Goal: Transaction & Acquisition: Purchase product/service

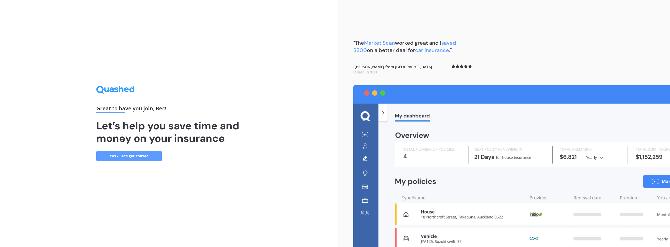
click at [134, 156] on link "Yes - Let’s get started" at bounding box center [128, 156] width 65 height 10
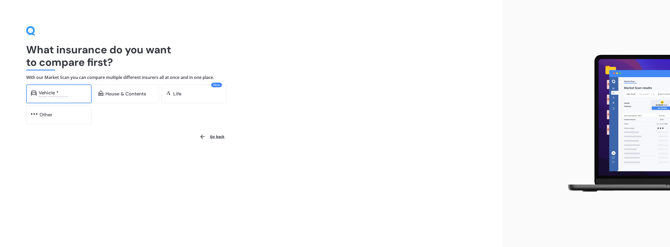
click at [56, 97] on div "Excludes commercial vehicles" at bounding box center [63, 97] width 48 height 2
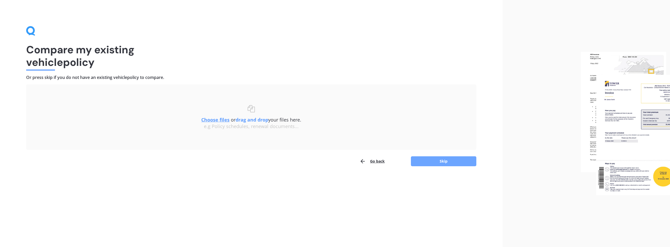
click at [437, 160] on button "Skip" at bounding box center [443, 162] width 65 height 10
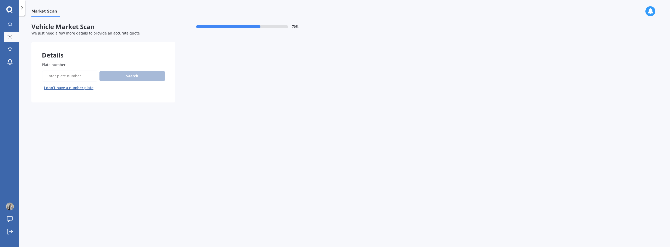
click at [72, 73] on input "Plate number" at bounding box center [70, 76] width 56 height 11
type input "is0ld1"
click at [123, 81] on button "Search" at bounding box center [131, 76] width 65 height 10
select select "TOYOTA"
select select "HIGHLANDER"
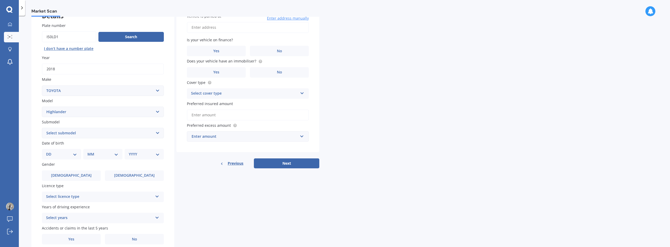
scroll to position [52, 0]
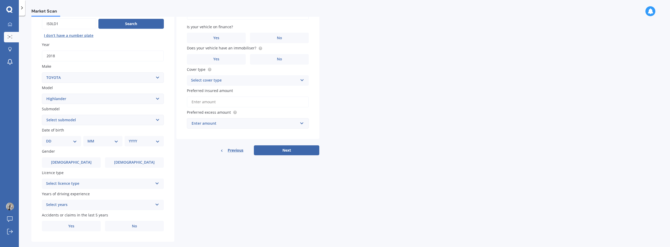
click at [87, 124] on select "Select submodel (All other) Hybrid Petrol V6 2WD Petrol V6 4WD" at bounding box center [103, 120] width 122 height 10
select select "PETROL V6 4WD"
click at [42, 115] on select "Select submodel (All other) Hybrid Petrol V6 2WD Petrol V6 4WD" at bounding box center [103, 120] width 122 height 10
click at [64, 143] on select "DD 01 02 03 04 05 06 07 08 09 10 11 12 13 14 15 16 17 18 19 20 21 22 23 24 25 2…" at bounding box center [61, 142] width 31 height 6
select select "05"
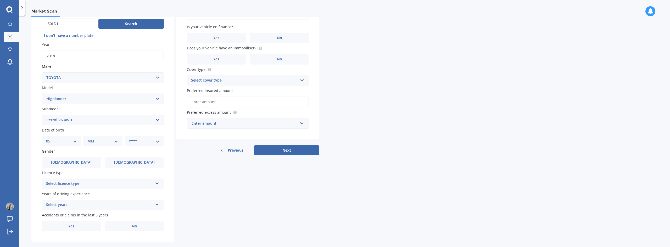
click at [50, 139] on select "DD 01 02 03 04 05 06 07 08 09 10 11 12 13 14 15 16 17 18 19 20 21 22 23 24 25 2…" at bounding box center [61, 142] width 31 height 6
click at [95, 139] on select "MM 01 02 03 04 05 06 07 08 09 10 11 12" at bounding box center [104, 142] width 29 height 6
select select "12"
click at [90, 139] on select "MM 01 02 03 04 05 06 07 08 09 10 11 12" at bounding box center [104, 142] width 29 height 6
click at [147, 142] on select "YYYY 2025 2024 2023 2022 2021 2020 2019 2018 2017 2016 2015 2014 2013 2012 2011…" at bounding box center [143, 142] width 29 height 6
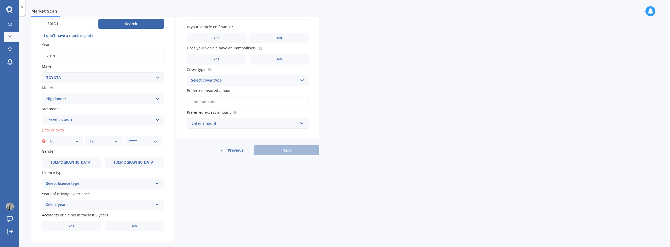
select select "1994"
click at [129, 139] on select "YYYY 2025 2024 2023 2022 2021 2020 2019 2018 2017 2016 2015 2014 2013 2012 2011…" at bounding box center [143, 142] width 29 height 6
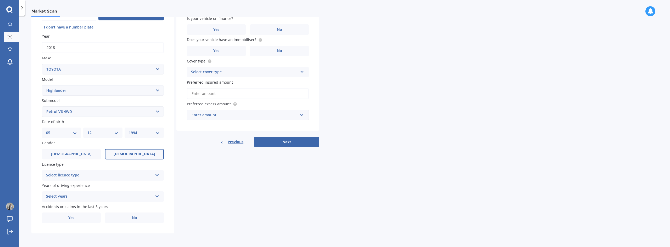
click at [126, 157] on label "Female" at bounding box center [134, 154] width 59 height 10
click at [0, 0] on input "Female" at bounding box center [0, 0] width 0 height 0
click at [97, 178] on div "Select licence type" at bounding box center [99, 176] width 107 height 6
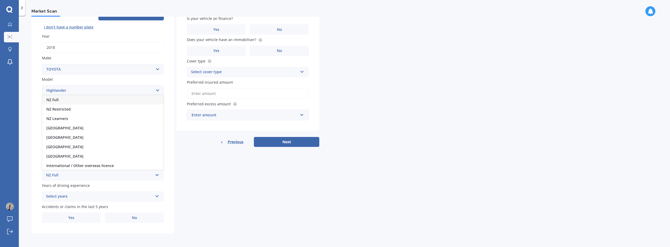
click at [64, 101] on div "NZ Full" at bounding box center [102, 99] width 121 height 9
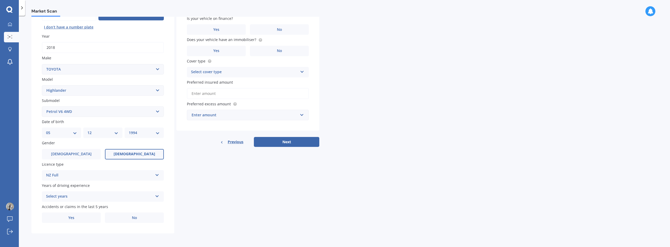
click at [73, 194] on div "Select years" at bounding box center [99, 197] width 107 height 6
click at [63, 149] on span "5 or more years" at bounding box center [60, 148] width 28 height 5
click at [77, 215] on label "Yes" at bounding box center [71, 218] width 59 height 10
click at [0, 0] on input "Yes" at bounding box center [0, 0] width 0 height 0
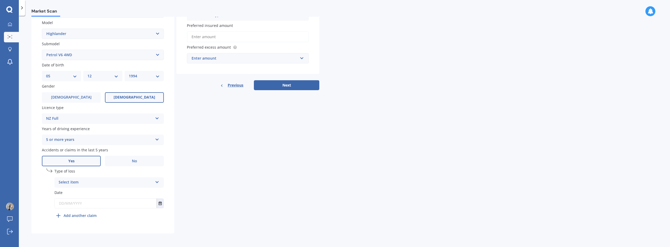
click at [79, 184] on div "Select item" at bounding box center [106, 183] width 94 height 6
click at [90, 203] on span "Not at fault accident" at bounding box center [77, 202] width 37 height 5
click at [60, 204] on input "text" at bounding box center [106, 203] width 102 height 9
click at [163, 203] on button "Select date" at bounding box center [160, 203] width 7 height 9
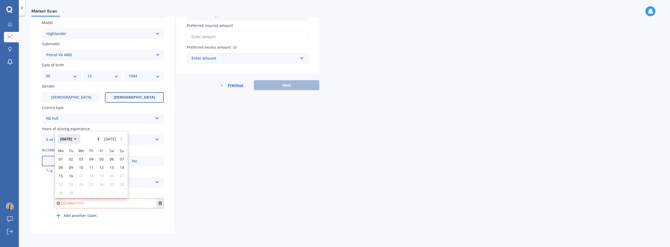
click at [75, 140] on button "Sep 2025" at bounding box center [69, 138] width 23 height 9
click at [68, 141] on button "2025" at bounding box center [67, 138] width 19 height 9
click at [85, 171] on span "2024" at bounding box center [82, 172] width 8 height 5
click at [85, 189] on span "Oct" at bounding box center [83, 189] width 6 height 5
click at [212, 195] on div "Details Plate number Search I don’t have a number plate Year 2018 Make Select m…" at bounding box center [175, 79] width 288 height 309
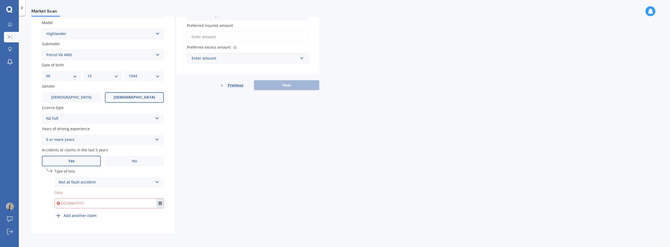
click at [159, 206] on button "Select date" at bounding box center [160, 203] width 7 height 9
click at [83, 192] on span "30" at bounding box center [81, 193] width 4 height 5
type input "30/10/2024"
click at [112, 219] on div "undefined 1 Type of loss Not at fault accident At fault accident Not at fault a…" at bounding box center [108, 195] width 109 height 52
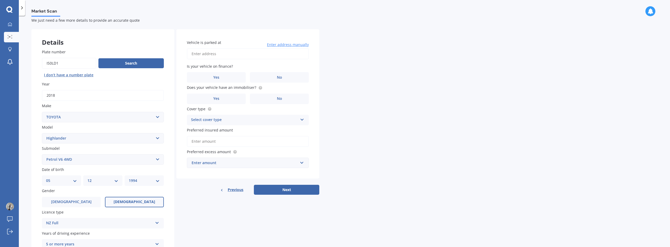
scroll to position [0, 0]
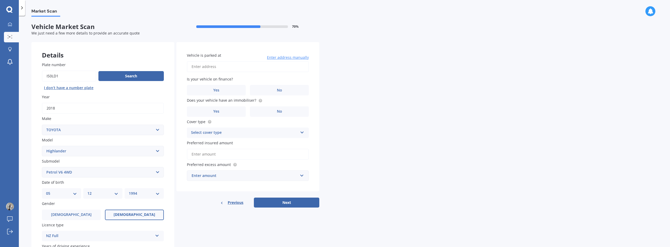
click at [229, 65] on input "Vehicle is parked at" at bounding box center [248, 66] width 122 height 11
type input "21 Portal Crescent, Beerescourt, Hamilton 3200"
click at [271, 89] on label "No" at bounding box center [279, 90] width 59 height 10
click at [0, 0] on input "No" at bounding box center [0, 0] width 0 height 0
click at [259, 101] on circle at bounding box center [260, 100] width 3 height 3
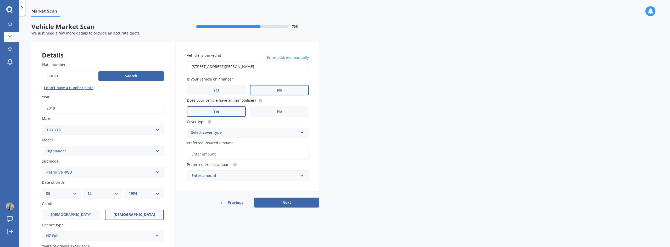
click at [229, 108] on label "Yes" at bounding box center [216, 112] width 59 height 10
click at [0, 0] on input "Yes" at bounding box center [0, 0] width 0 height 0
click at [225, 130] on div "Select cover type" at bounding box center [244, 133] width 107 height 6
click at [215, 144] on span "Comprehensive" at bounding box center [205, 143] width 28 height 5
click at [207, 152] on input "Preferred insured amount" at bounding box center [248, 154] width 122 height 11
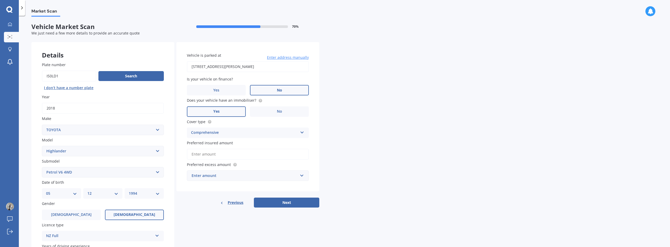
click at [198, 149] on input "Preferred insured amount" at bounding box center [248, 154] width 122 height 11
click at [200, 180] on input "text" at bounding box center [245, 176] width 117 height 10
click at [204, 126] on div "$500" at bounding box center [247, 128] width 121 height 10
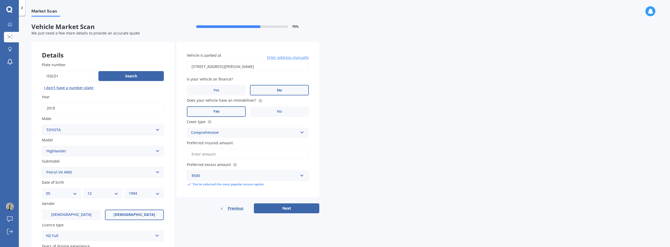
click at [216, 159] on input "Preferred insured amount" at bounding box center [248, 154] width 122 height 11
click at [215, 157] on input "Preferred insured amount" at bounding box center [248, 154] width 122 height 11
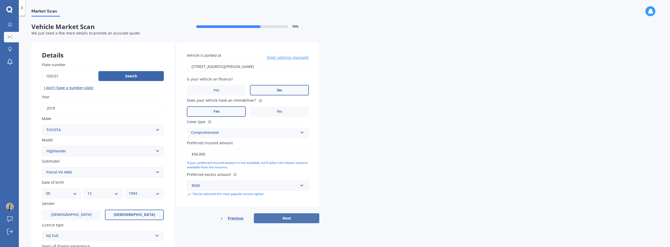
type input "$56,000"
click at [283, 215] on button "Next" at bounding box center [286, 219] width 65 height 10
select select "05"
select select "12"
select select "1994"
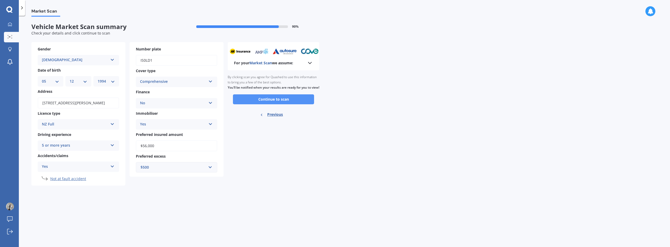
click at [289, 103] on button "Continue to scan" at bounding box center [273, 100] width 81 height 10
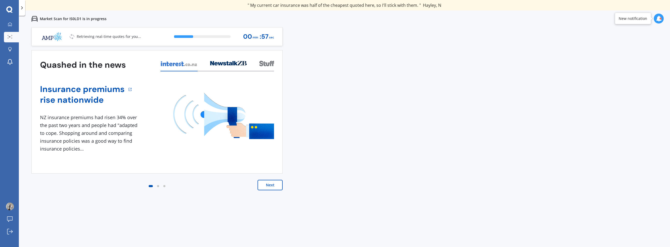
click at [263, 187] on button "Next" at bounding box center [270, 185] width 25 height 10
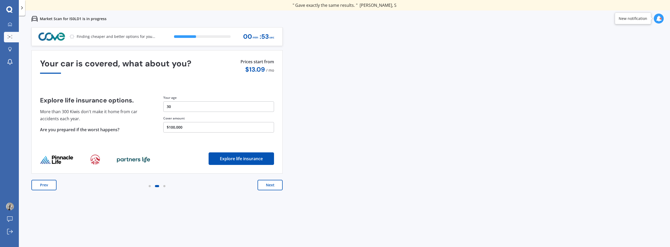
click at [273, 185] on button "Next" at bounding box center [270, 185] width 25 height 10
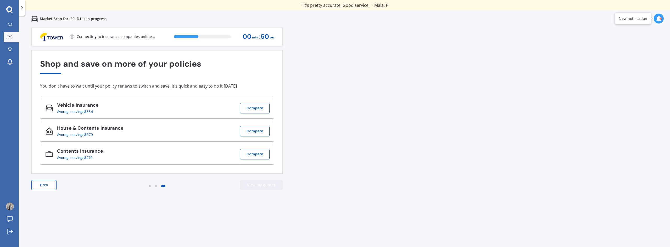
click at [250, 181] on button "View my quotes" at bounding box center [261, 185] width 43 height 10
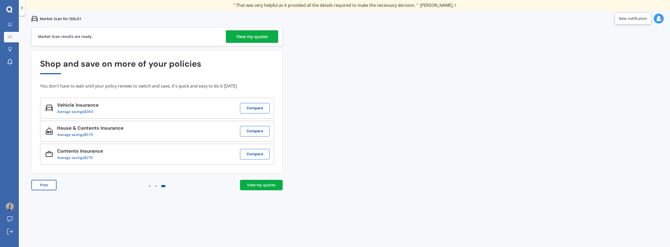
click at [263, 40] on div "View my quotes" at bounding box center [252, 36] width 32 height 13
